Goal: Transaction & Acquisition: Purchase product/service

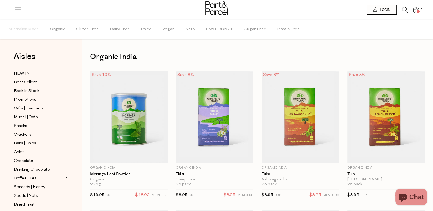
click at [402, 9] on icon at bounding box center [405, 10] width 6 height 6
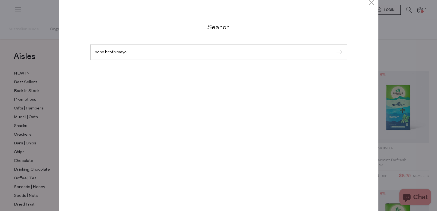
type input "bone broth mayo"
click at [335, 48] on input "submit" at bounding box center [339, 52] width 8 height 8
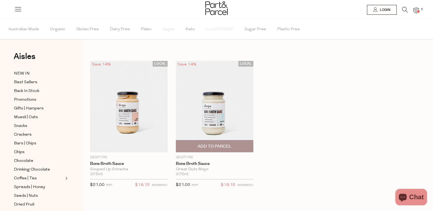
click at [176, 107] on img at bounding box center [215, 107] width 78 height 92
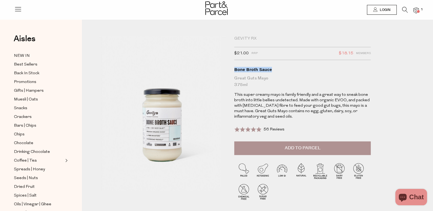
drag, startPoint x: 237, startPoint y: 74, endPoint x: 277, endPoint y: 73, distance: 40.2
click at [277, 73] on div "Gevity RX $21.00 RRP $18.15 Members Available: In Stock Bone Broth Sauce Great …" at bounding box center [311, 123] width 163 height 174
drag, startPoint x: 238, startPoint y: 72, endPoint x: 241, endPoint y: 72, distance: 3.3
click at [238, 72] on div "Bone Broth Sauce" at bounding box center [302, 69] width 137 height 5
click at [241, 72] on div "Bone Broth Sauce" at bounding box center [302, 69] width 137 height 5
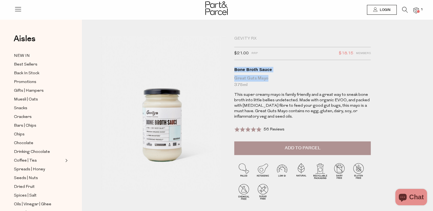
drag, startPoint x: 235, startPoint y: 72, endPoint x: 273, endPoint y: 83, distance: 39.2
click at [273, 83] on div "Gevity RX $21.00 RRP $18.15 Members Available: In Stock Bone Broth Sauce Great …" at bounding box center [311, 123] width 163 height 174
copy h1 "Bone Broth Sauce Great Guts Mayo"
click at [319, 88] on div "Great Guts Mayo 375ml" at bounding box center [302, 81] width 137 height 13
